Goal: Information Seeking & Learning: Learn about a topic

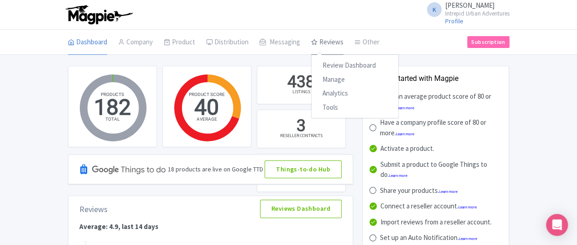
click at [311, 44] on link "Reviews" at bounding box center [327, 43] width 32 height 26
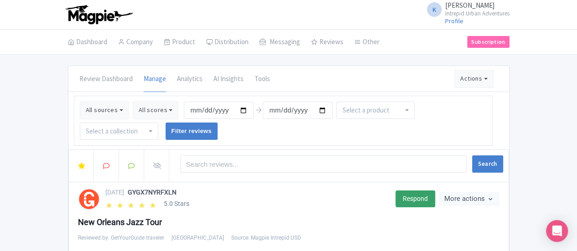
scroll to position [46, 0]
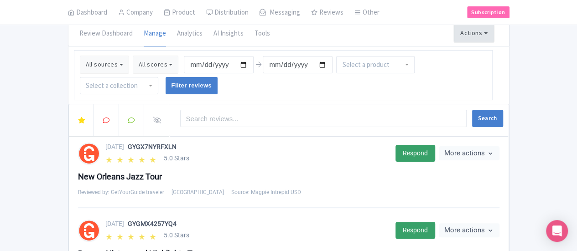
click at [494, 34] on button "Actions" at bounding box center [474, 33] width 39 height 18
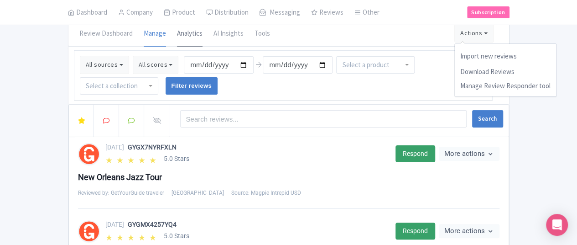
click at [177, 35] on link "Analytics" at bounding box center [190, 34] width 26 height 26
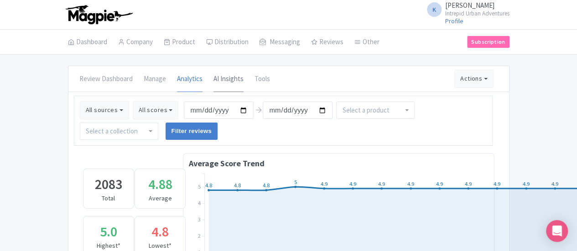
click at [214, 79] on link "AI Insights" at bounding box center [229, 80] width 30 height 26
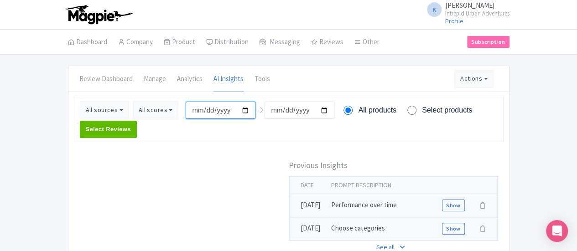
click at [186, 110] on input "2025-08-05" at bounding box center [221, 110] width 70 height 17
type input "2025-08-01"
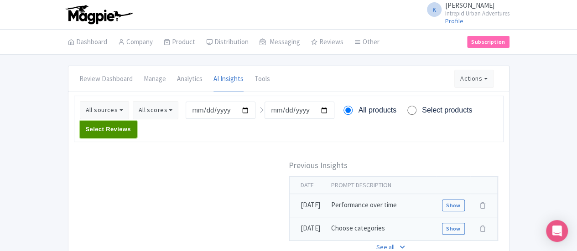
click at [137, 121] on input "Select Reviews" at bounding box center [108, 129] width 57 height 17
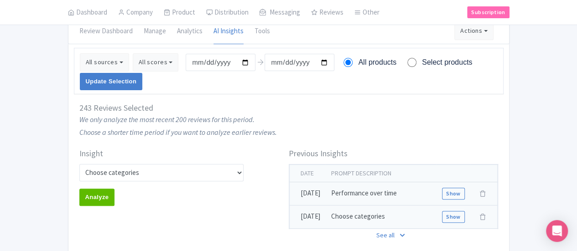
scroll to position [46, 0]
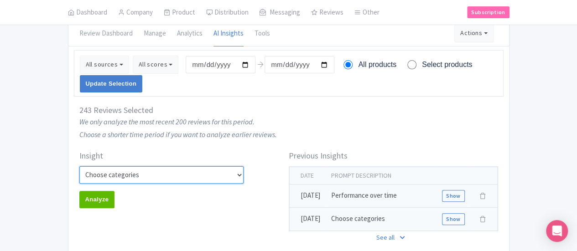
click at [225, 167] on select "Custom Choose categories Staff names - both positive and negative context Probl…" at bounding box center [161, 175] width 165 height 17
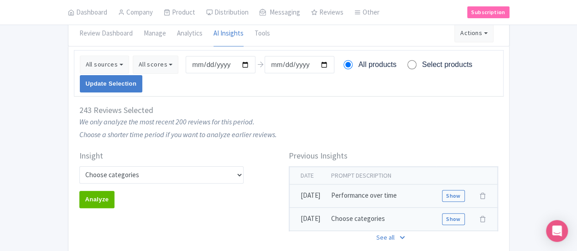
click at [272, 144] on div "Insight Custom Choose categories Staff names - both positive and negative conte…" at bounding box center [288, 201] width 441 height 115
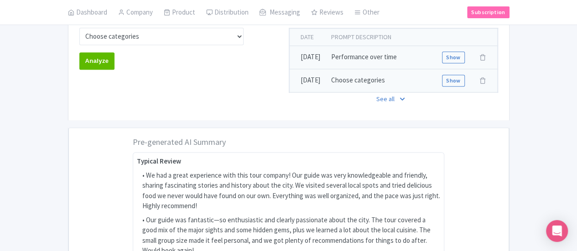
scroll to position [4, 0]
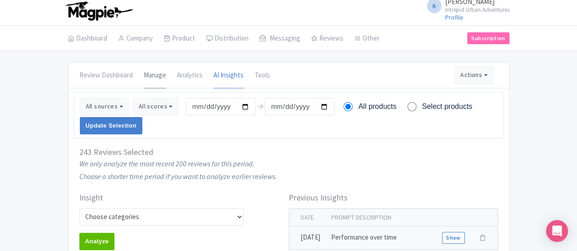
click at [144, 77] on link "Manage" at bounding box center [155, 76] width 22 height 26
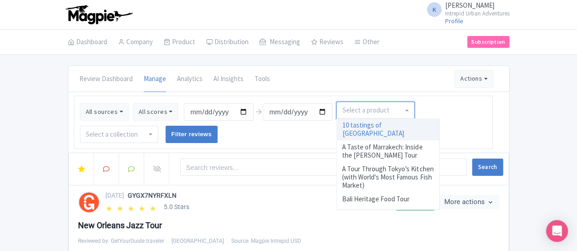
click at [365, 109] on div at bounding box center [375, 110] width 79 height 17
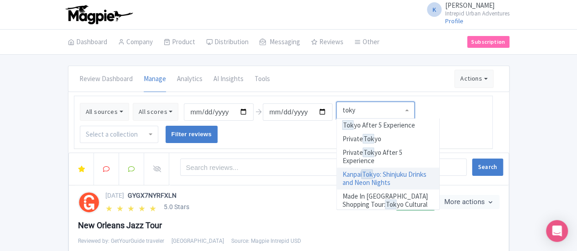
type input "tokyo"
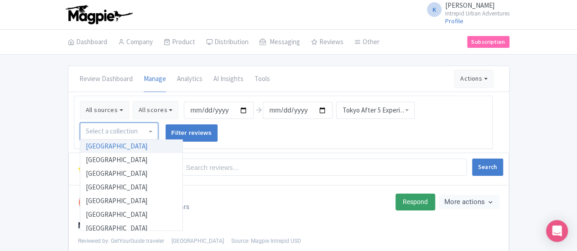
click at [158, 123] on div at bounding box center [119, 131] width 79 height 17
click at [184, 110] on input "[DATE]" at bounding box center [219, 110] width 70 height 17
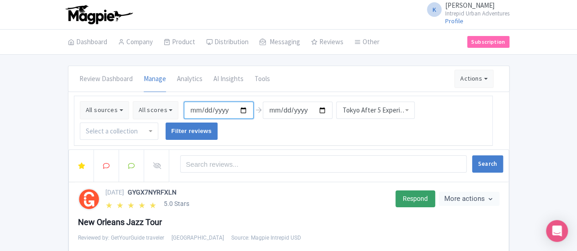
type input "2025-07-01"
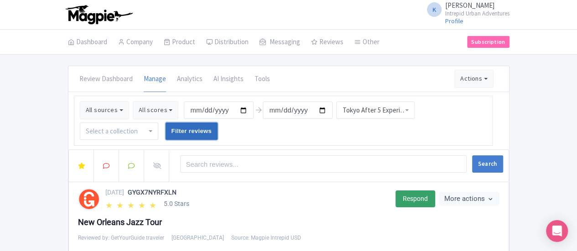
click at [218, 123] on input "Filter reviews" at bounding box center [192, 131] width 52 height 17
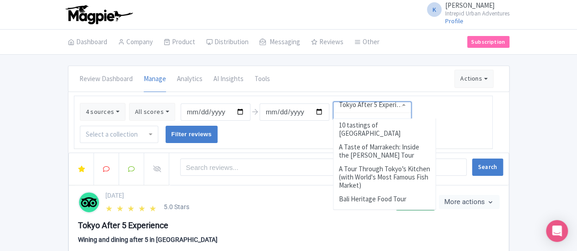
scroll to position [3222, 0]
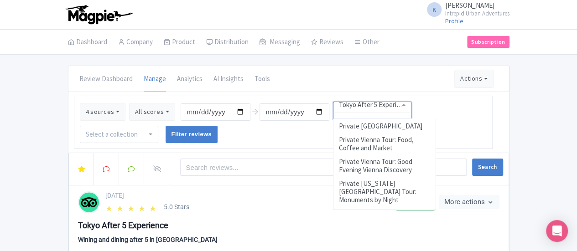
click at [363, 113] on div "Tokyo After 5 Experience" at bounding box center [372, 110] width 79 height 17
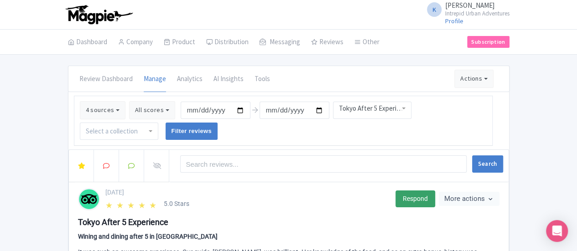
scroll to position [1, 0]
click at [404, 78] on div "Review Dashboard Manage Analytics AI Insights Tools Actions Import new reviews …" at bounding box center [288, 79] width 441 height 26
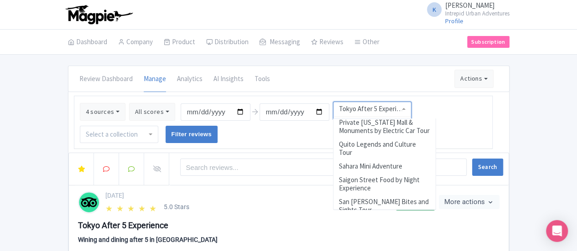
click at [364, 109] on div "Tokyo After 5 Experience" at bounding box center [372, 110] width 79 height 17
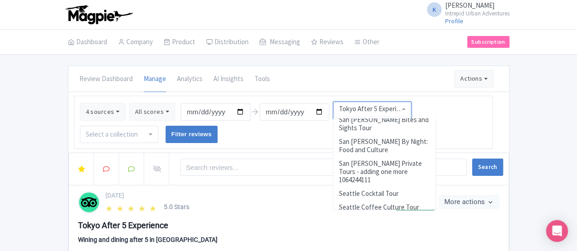
scroll to position [3461, 0]
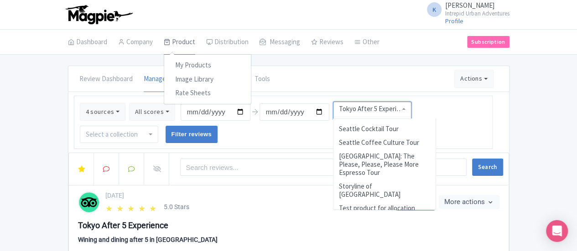
click at [164, 43] on link "Product" at bounding box center [179, 43] width 31 height 26
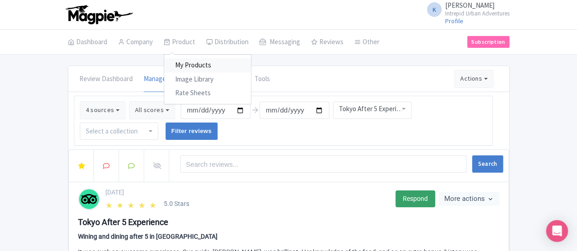
click at [164, 66] on link "My Products" at bounding box center [207, 65] width 87 height 14
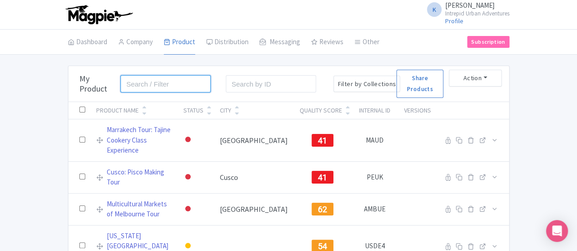
click at [120, 84] on input "search" at bounding box center [165, 83] width 90 height 17
type input "japan"
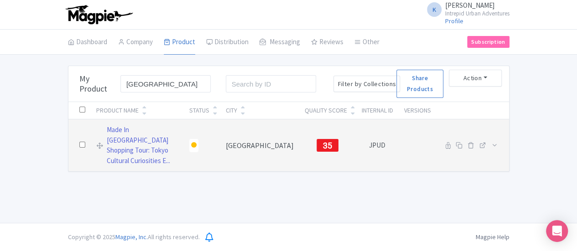
click at [79, 142] on input "checkbox" at bounding box center [82, 145] width 6 height 6
checkbox input "true"
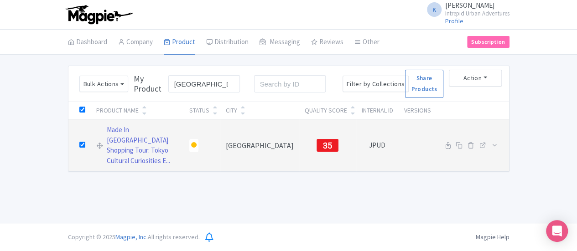
click at [79, 142] on input "checkbox" at bounding box center [82, 145] width 6 height 6
checkbox input "false"
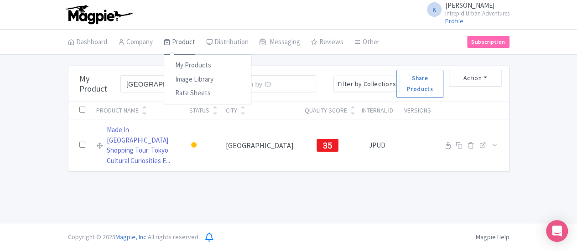
click at [164, 45] on link "Product" at bounding box center [179, 43] width 31 height 26
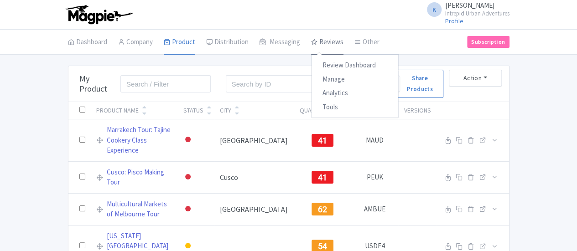
click at [311, 40] on link "Reviews" at bounding box center [327, 43] width 32 height 26
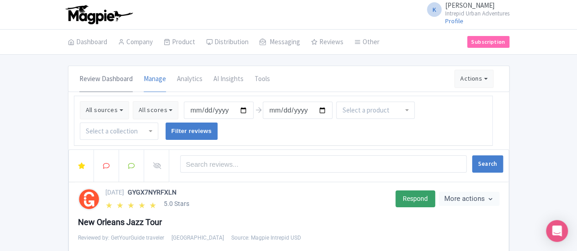
click at [79, 79] on link "Review Dashboard" at bounding box center [105, 80] width 53 height 26
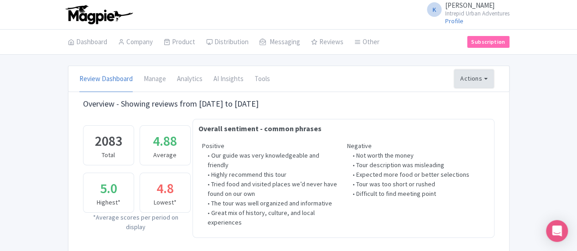
click at [494, 80] on button "Actions" at bounding box center [474, 79] width 39 height 18
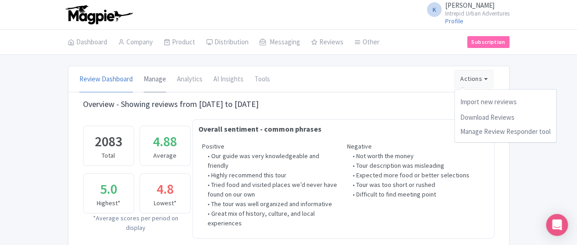
click at [144, 83] on link "Manage" at bounding box center [155, 80] width 22 height 26
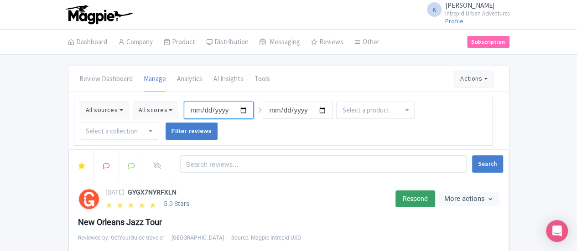
click at [184, 110] on input "[DATE]" at bounding box center [219, 110] width 70 height 17
type input "[DATE]"
click at [361, 114] on div at bounding box center [375, 110] width 79 height 17
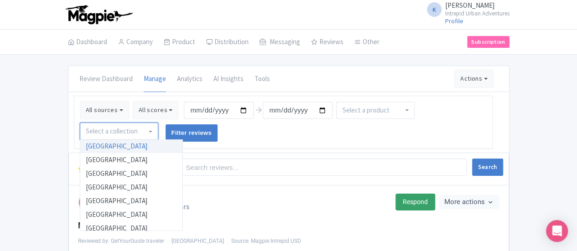
click at [158, 123] on div at bounding box center [119, 131] width 79 height 17
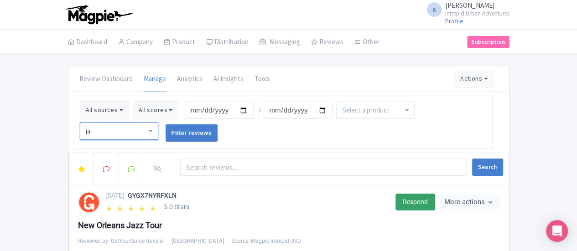
type input "j"
type input "tokyo"
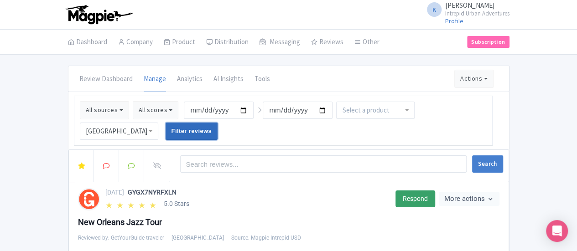
click at [218, 123] on input "Filter reviews" at bounding box center [192, 131] width 52 height 17
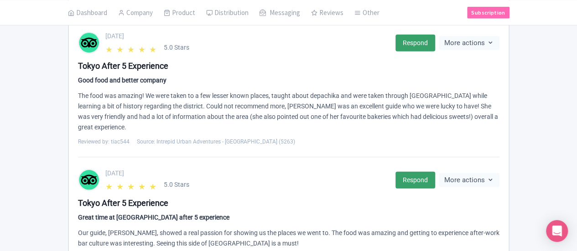
scroll to position [1116, 0]
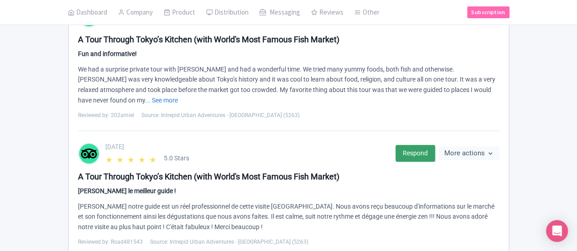
scroll to position [46, 0]
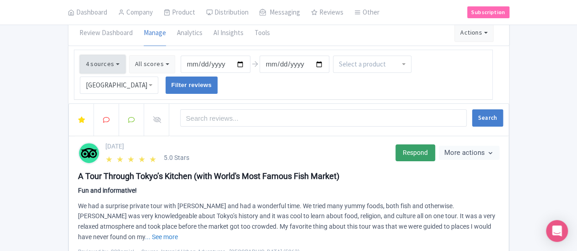
click at [80, 66] on button "4 sources" at bounding box center [103, 64] width 46 height 18
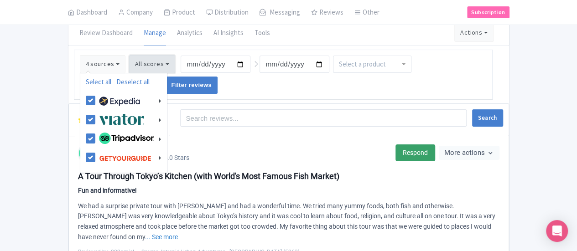
click at [129, 66] on button "All scores" at bounding box center [152, 64] width 46 height 18
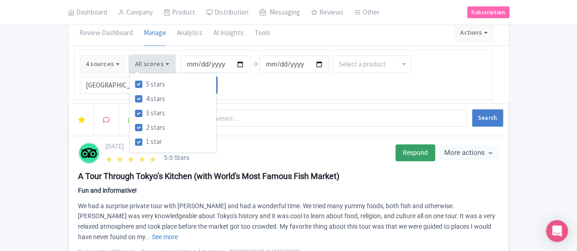
click at [129, 66] on button "All scores" at bounding box center [152, 64] width 46 height 18
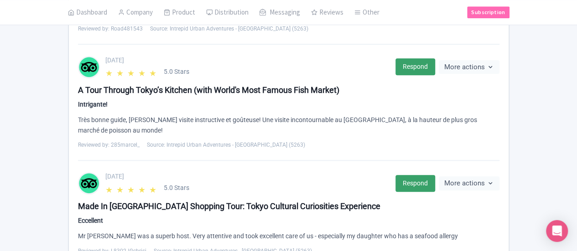
scroll to position [502, 0]
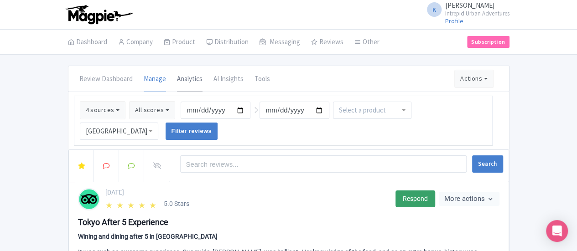
click at [177, 82] on link "Analytics" at bounding box center [190, 80] width 26 height 26
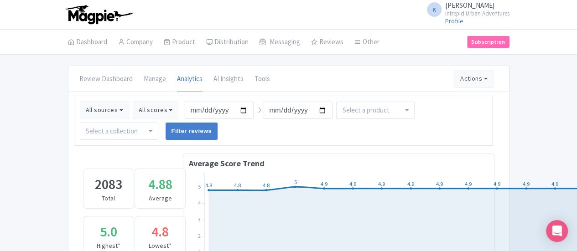
click at [158, 123] on div at bounding box center [119, 131] width 79 height 17
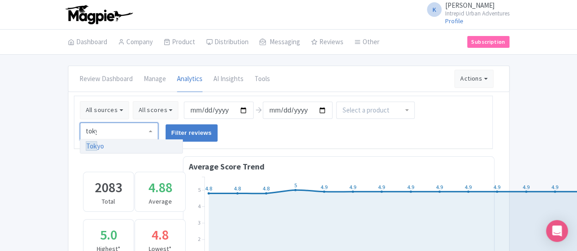
type input "[GEOGRAPHIC_DATA]"
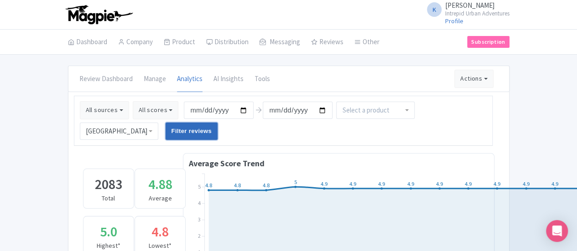
click at [218, 123] on input "Filter reviews" at bounding box center [192, 131] width 52 height 17
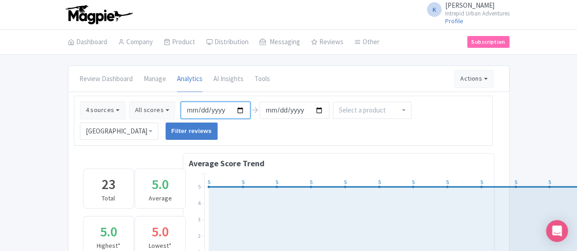
click at [181, 110] on input "[DATE]" at bounding box center [216, 110] width 70 height 17
type input "[DATE]"
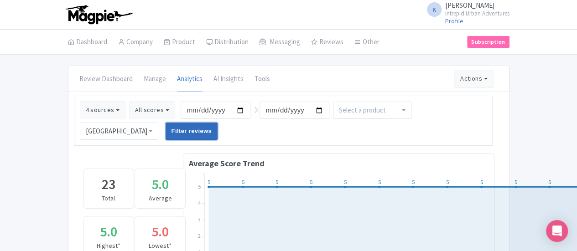
click at [218, 123] on input "Filter reviews" at bounding box center [192, 131] width 52 height 17
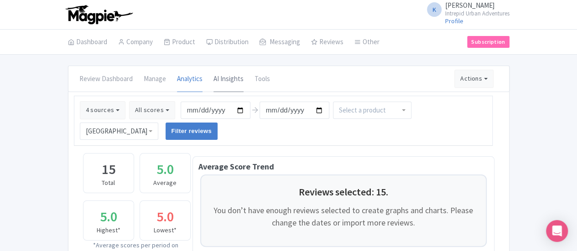
click at [214, 78] on link "AI Insights" at bounding box center [229, 80] width 30 height 26
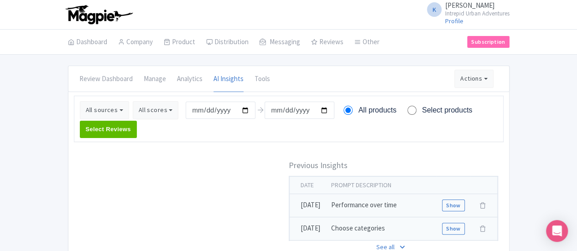
click at [408, 109] on input "Select products" at bounding box center [412, 110] width 9 height 9
radio input "true"
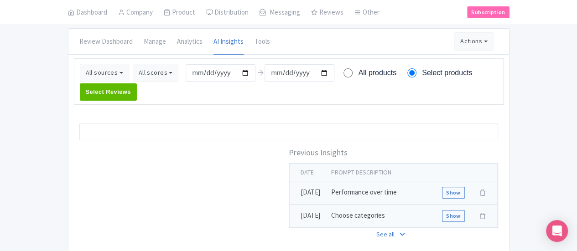
scroll to position [46, 0]
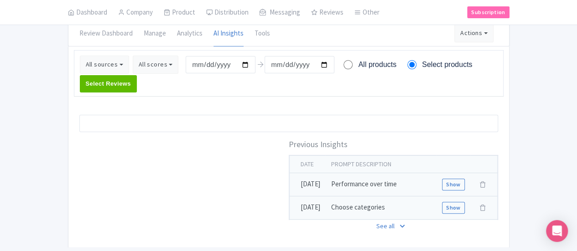
click at [344, 64] on input "All products" at bounding box center [348, 64] width 9 height 9
radio input "true"
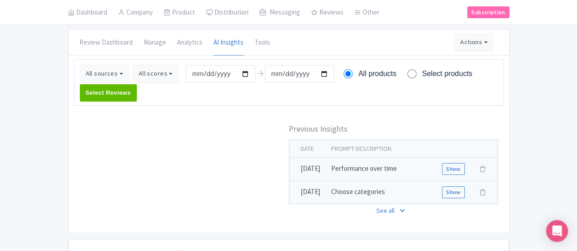
scroll to position [0, 0]
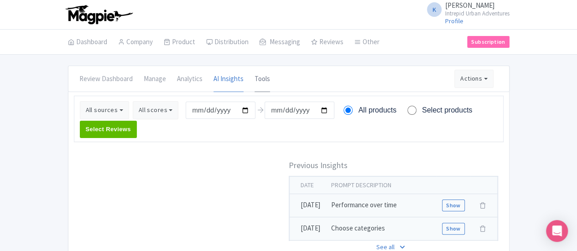
click at [255, 79] on link "Tools" at bounding box center [263, 80] width 16 height 26
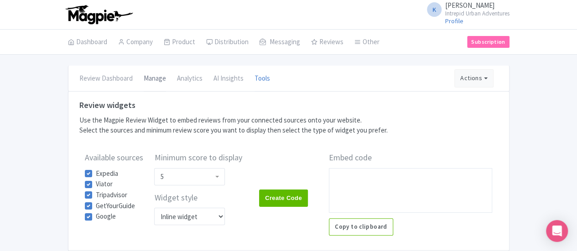
click at [144, 84] on link "Manage" at bounding box center [155, 79] width 22 height 26
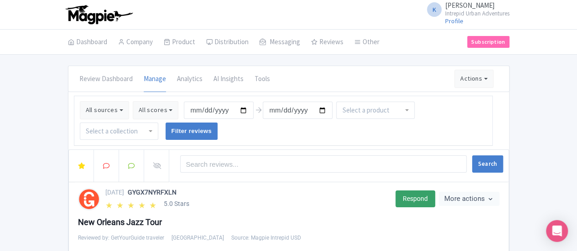
click at [140, 127] on input "select-one" at bounding box center [113, 131] width 54 height 8
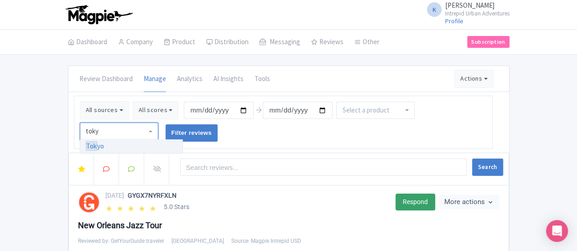
type input "tokyo"
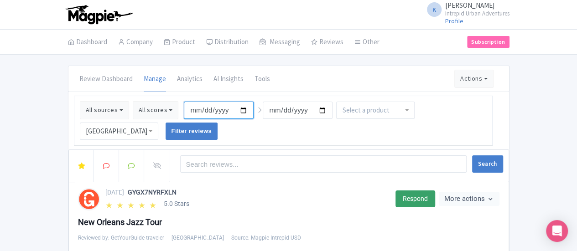
click at [184, 112] on input "2025-05-13" at bounding box center [219, 110] width 70 height 17
type input "[DATE]"
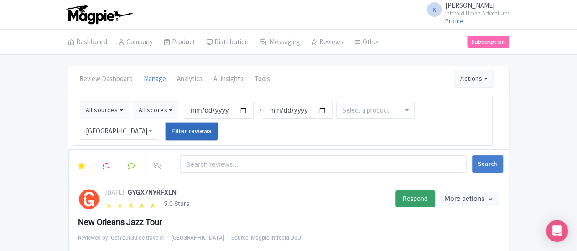
click at [218, 123] on input "Filter reviews" at bounding box center [192, 131] width 52 height 17
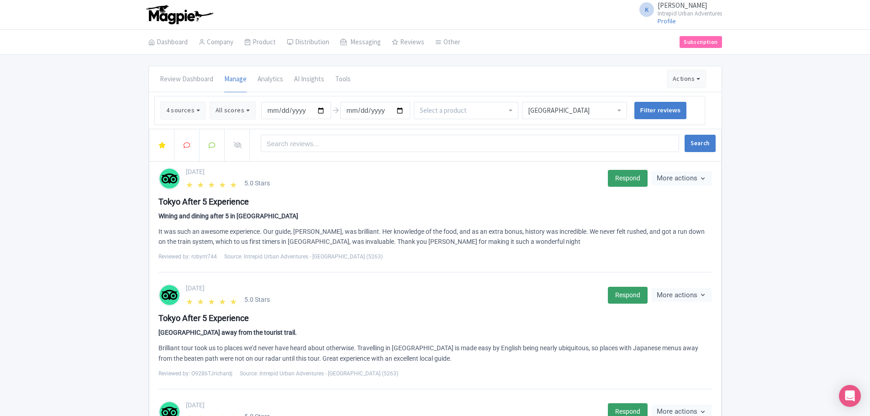
click at [477, 110] on div at bounding box center [466, 110] width 105 height 17
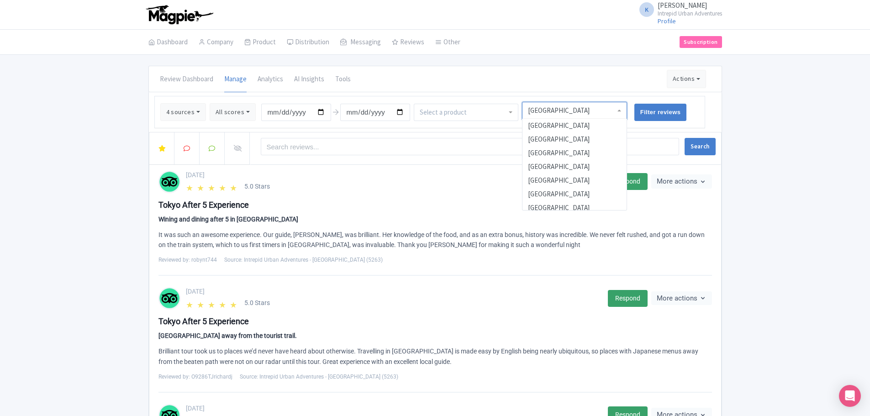
click at [550, 114] on div "[GEOGRAPHIC_DATA]" at bounding box center [574, 110] width 105 height 17
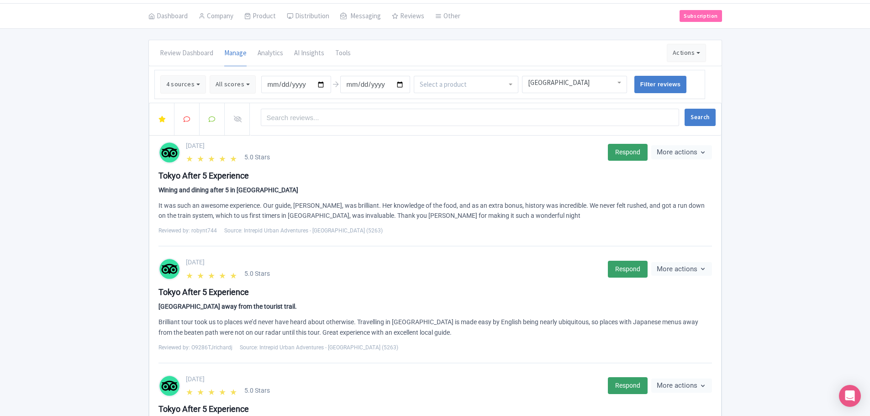
scroll to position [0, 0]
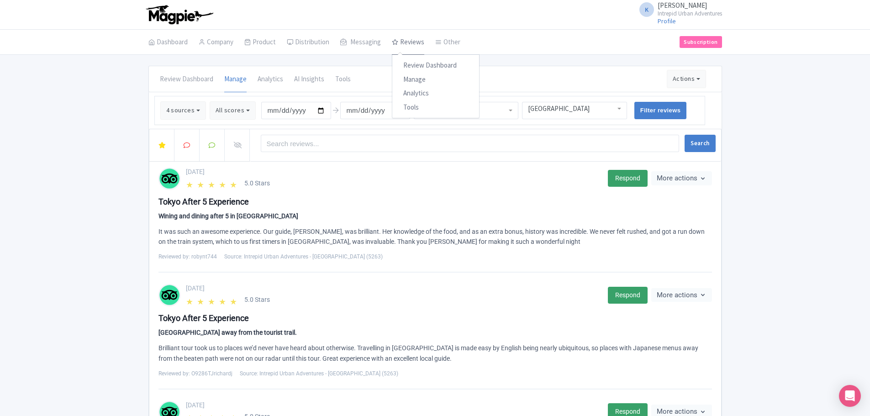
click at [413, 42] on link "Reviews" at bounding box center [408, 43] width 32 height 26
click at [414, 82] on link "Manage" at bounding box center [435, 80] width 87 height 14
click at [448, 80] on link "Manage" at bounding box center [435, 80] width 87 height 14
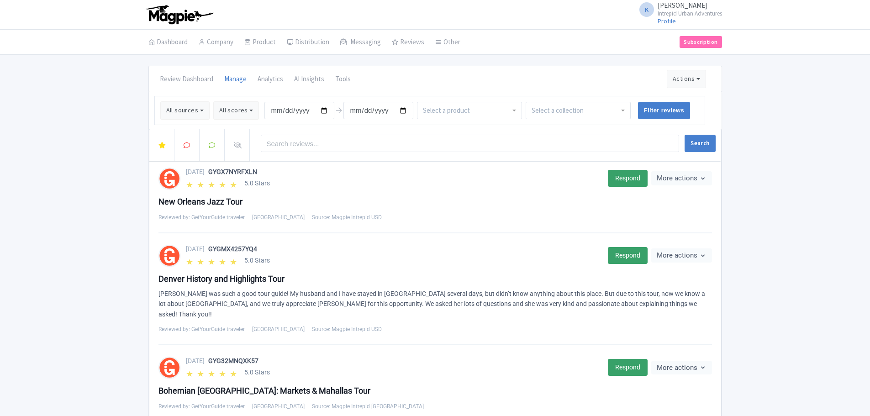
click at [579, 107] on input "select-one" at bounding box center [558, 110] width 54 height 8
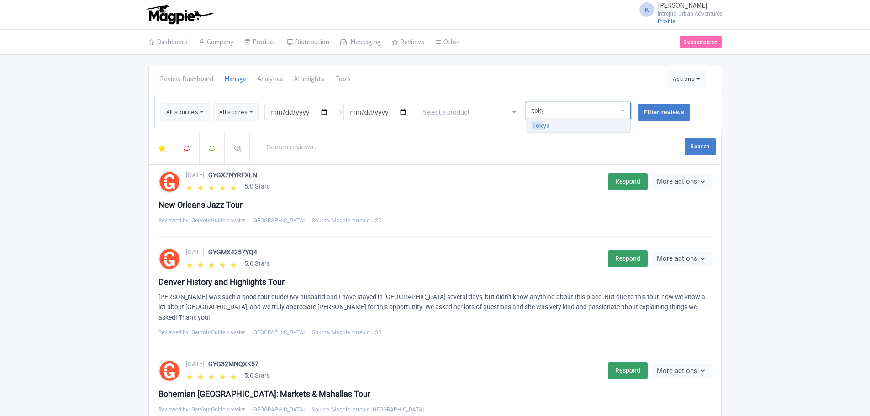
type input "[GEOGRAPHIC_DATA]"
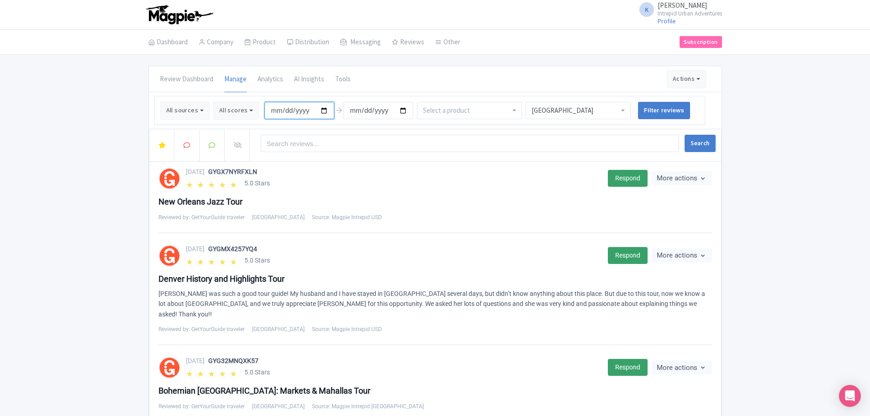
click at [321, 111] on input "2025-05-13" at bounding box center [299, 110] width 70 height 17
type input "[DATE]"
click at [658, 113] on input "Filter reviews" at bounding box center [664, 110] width 52 height 17
